Goal: Navigation & Orientation: Find specific page/section

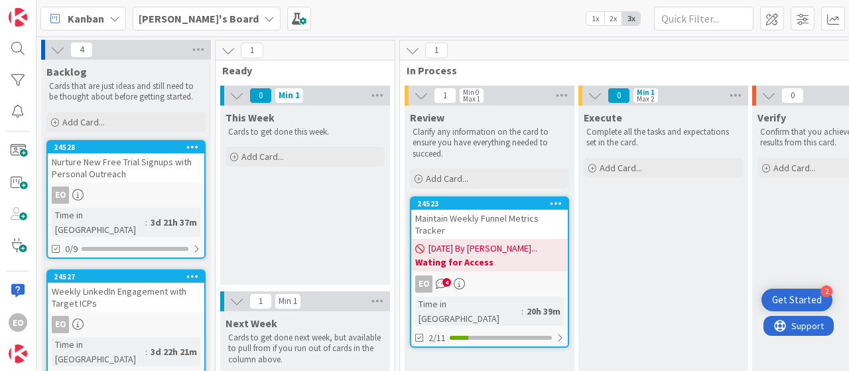
scroll to position [199, 0]
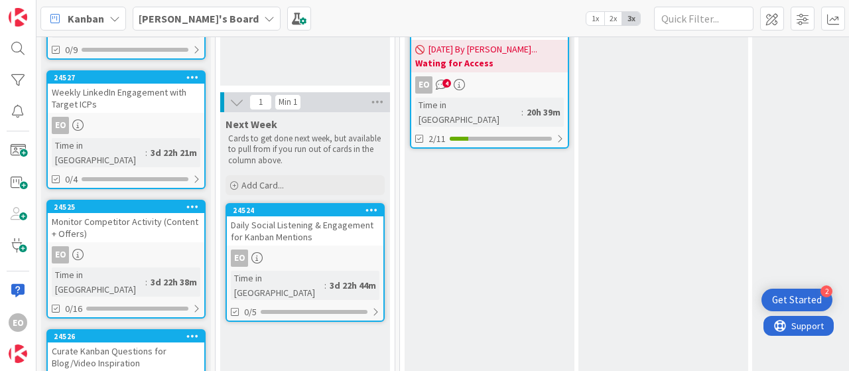
click at [495, 82] on div "EO 4" at bounding box center [489, 84] width 156 height 17
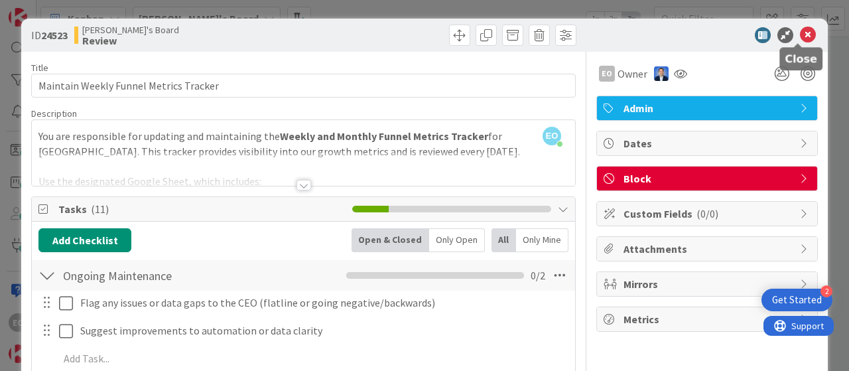
click at [799, 30] on icon at bounding box center [807, 35] width 16 height 16
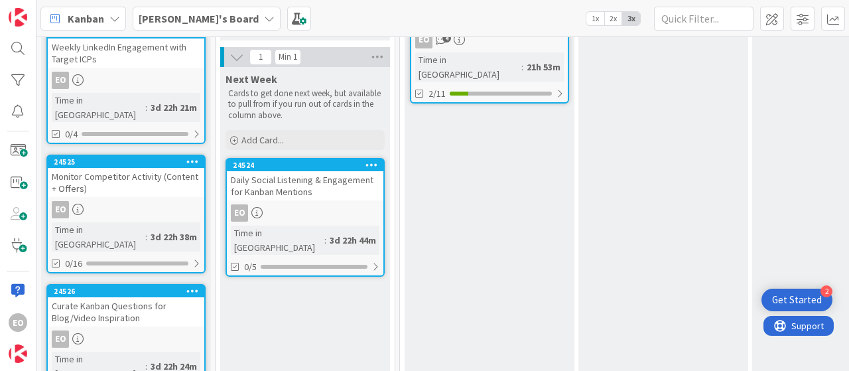
click at [302, 200] on link "24524 Daily Social Listening & Engagement for Kanban Mentions EO Time in Column…" at bounding box center [304, 217] width 159 height 119
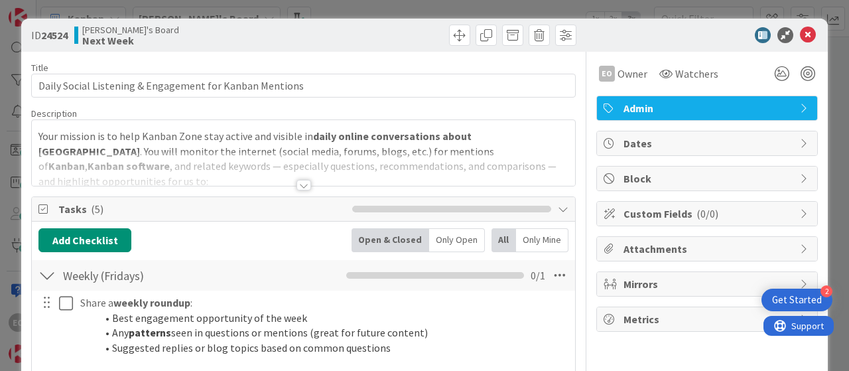
scroll to position [133, 0]
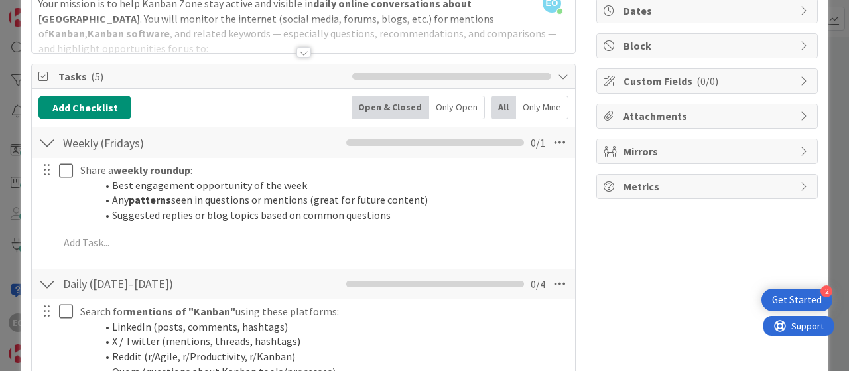
click at [304, 50] on div at bounding box center [303, 52] width 15 height 11
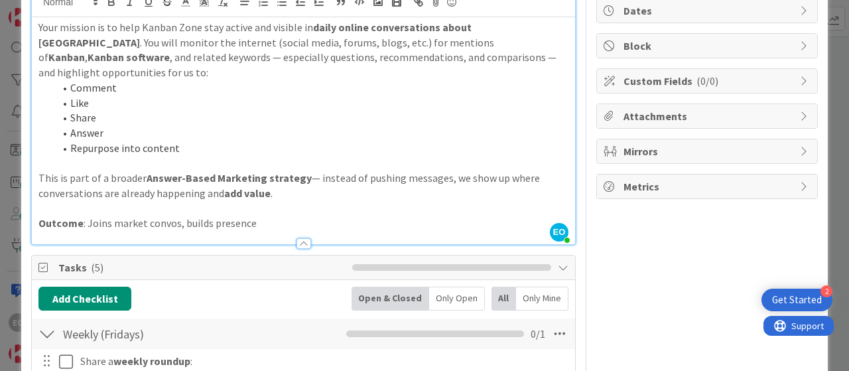
scroll to position [66, 0]
